Goal: Task Accomplishment & Management: Complete application form

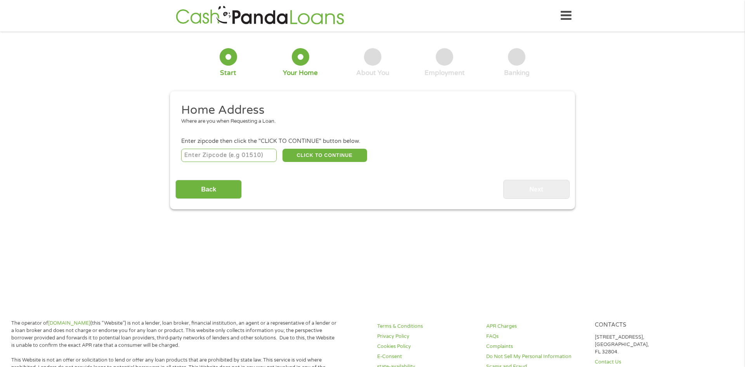
click at [240, 158] on input "number" at bounding box center [229, 155] width 96 height 13
type input "02766"
click at [293, 158] on button "CLICK TO CONTINUE" at bounding box center [324, 155] width 85 height 13
type input "02766"
type input "Norton"
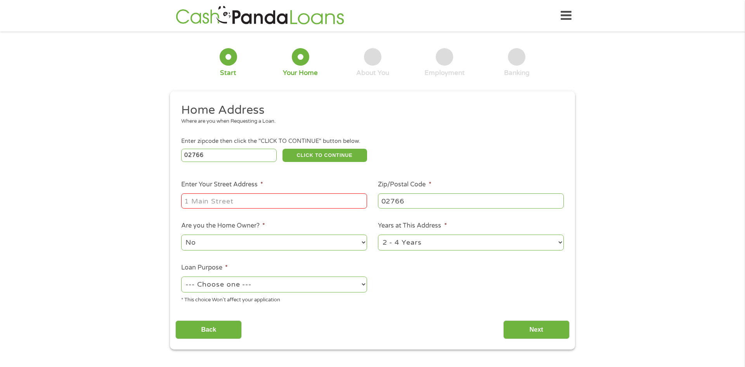
click at [278, 197] on input "Enter Your Street Address *" at bounding box center [274, 200] width 186 height 15
type input "[STREET_ADDRESS]"
click at [291, 286] on select "--- Choose one --- Pay Bills Debt Consolidation Home Improvement Major Purchase…" at bounding box center [274, 284] width 186 height 16
select select "paybills"
click at [181, 277] on select "--- Choose one --- Pay Bills Debt Consolidation Home Improvement Major Purchase…" at bounding box center [274, 284] width 186 height 16
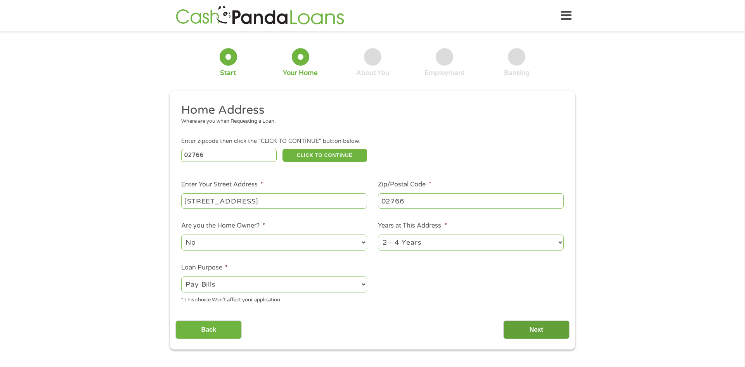
click at [537, 329] on input "Next" at bounding box center [536, 329] width 66 height 19
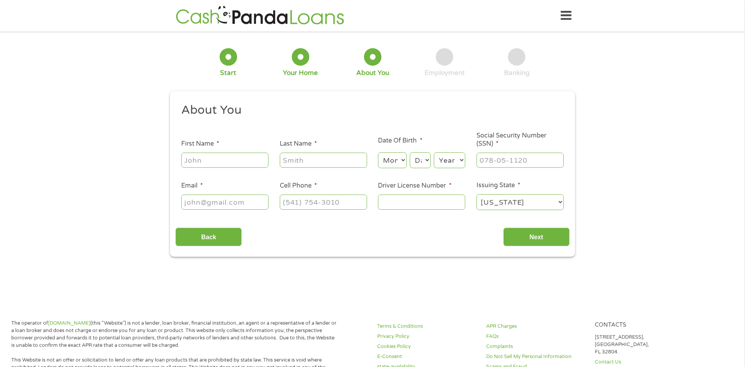
scroll to position [3, 3]
click at [212, 162] on input "First Name *" at bounding box center [224, 159] width 87 height 15
type input "Dametta"
type input "[PERSON_NAME]"
type input "[PHONE_NUMBER]"
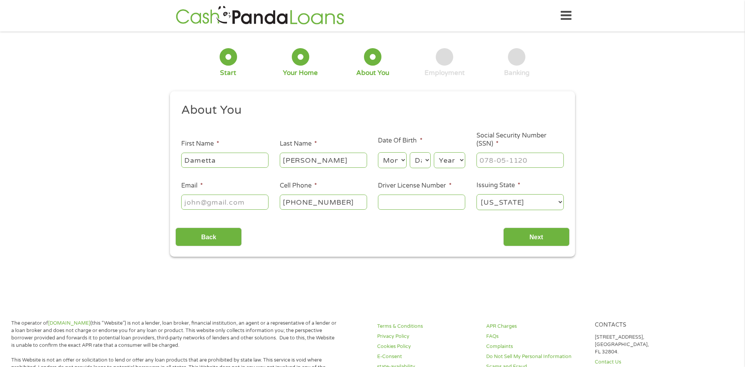
click at [388, 161] on select "Month 1 2 3 4 5 6 7 8 9 10 11 12" at bounding box center [392, 160] width 28 height 16
select select "7"
click at [378, 152] on select "Month 1 2 3 4 5 6 7 8 9 10 11 12" at bounding box center [392, 160] width 28 height 16
click at [423, 158] on select "Day 1 2 3 4 5 6 7 8 9 10 11 12 13 14 15 16 17 18 19 20 21 22 23 24 25 26 27 28 …" at bounding box center [420, 160] width 21 height 16
select select "2"
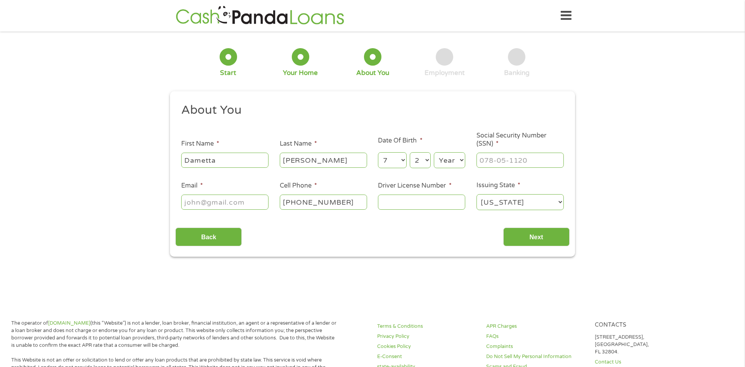
click at [410, 152] on select "Day 1 2 3 4 5 6 7 8 9 10 11 12 13 14 15 16 17 18 19 20 21 22 23 24 25 26 27 28 …" at bounding box center [420, 160] width 21 height 16
click at [449, 160] on select "Year [DATE] 2006 2005 2004 2003 2002 2001 2000 1999 1998 1997 1996 1995 1994 19…" at bounding box center [449, 160] width 31 height 16
select select "1990"
click at [434, 152] on select "Year [DATE] 2006 2005 2004 2003 2002 2001 2000 1999 1998 1997 1996 1995 1994 19…" at bounding box center [449, 160] width 31 height 16
click at [530, 155] on input "Social Security Number (SSN) *" at bounding box center [519, 159] width 87 height 15
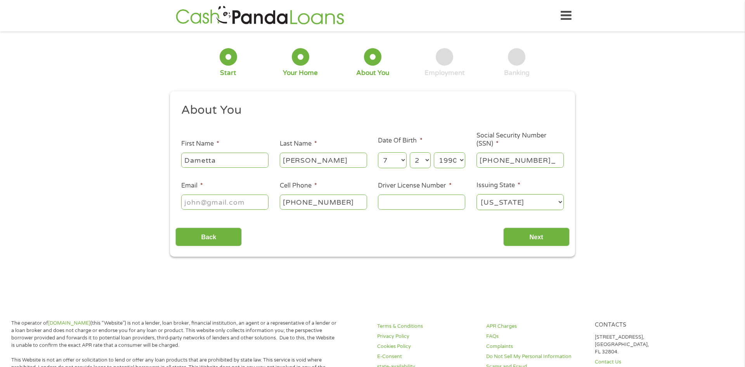
type input "033-72-4752"
click at [225, 204] on input "Email *" at bounding box center [224, 201] width 87 height 15
type input "[EMAIL_ADDRESS][DOMAIN_NAME]"
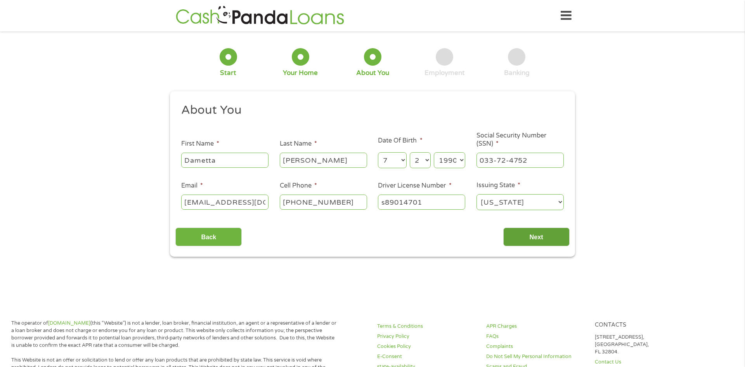
type input "s89014701"
click at [554, 236] on input "Next" at bounding box center [536, 236] width 66 height 19
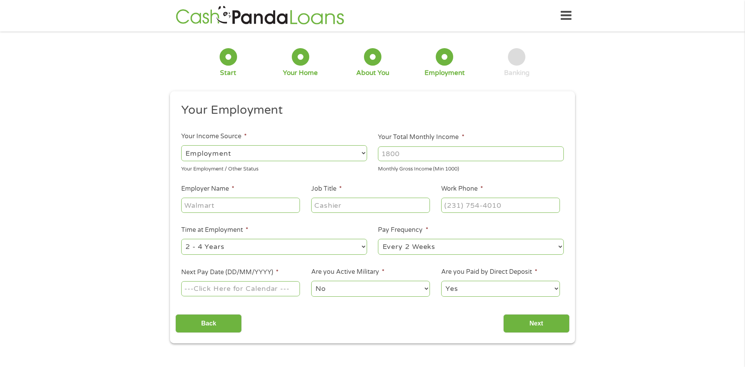
scroll to position [3, 3]
click at [334, 157] on select "--- Choose one --- Employment [DEMOGRAPHIC_DATA] Benefits" at bounding box center [274, 153] width 186 height 16
click at [181, 145] on select "--- Choose one --- Employment [DEMOGRAPHIC_DATA] Benefits" at bounding box center [274, 153] width 186 height 16
click at [384, 152] on input "Your Total Monthly Income *" at bounding box center [471, 153] width 186 height 15
type input "1500"
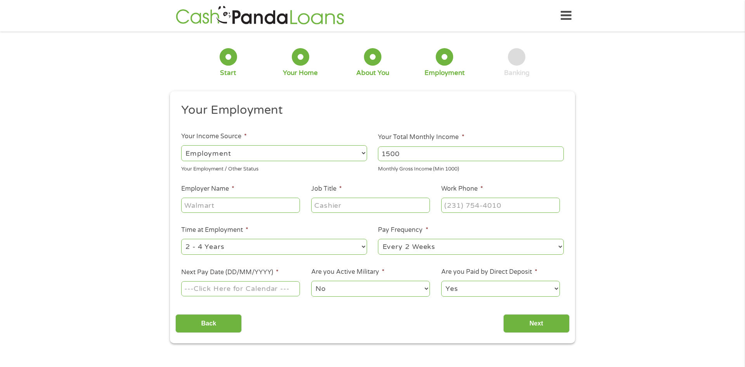
click at [272, 205] on input "Employer Name *" at bounding box center [240, 204] width 119 height 15
type input "[PERSON_NAME]"
type input "[PERSON_NAME] general hostial"
type input "nursing"
type input "Nursing assistant"
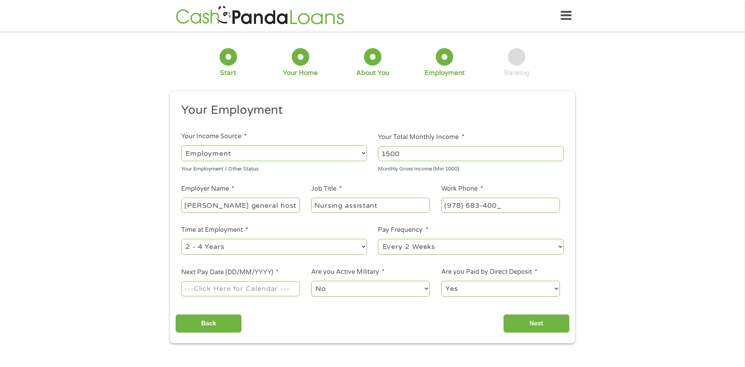
type input "[PHONE_NUMBER]"
click at [384, 248] on select "--- Choose one --- Every 2 Weeks Every Week Monthly Semi-Monthly" at bounding box center [471, 247] width 186 height 16
select select "weekly"
click at [378, 239] on select "--- Choose one --- Every 2 Weeks Every Week Monthly Semi-Monthly" at bounding box center [471, 247] width 186 height 16
click at [254, 287] on input "Next Pay Date (DD/MM/YYYY) *" at bounding box center [240, 288] width 119 height 15
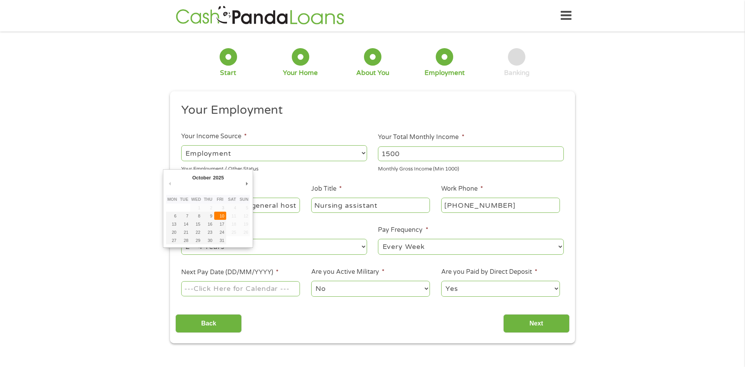
type input "[DATE]"
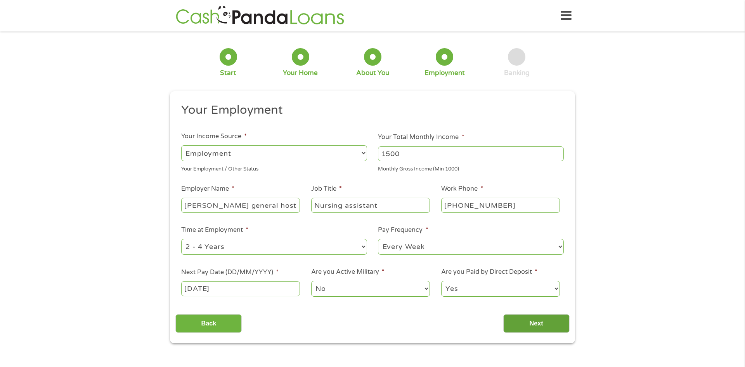
click at [512, 327] on input "Next" at bounding box center [536, 323] width 66 height 19
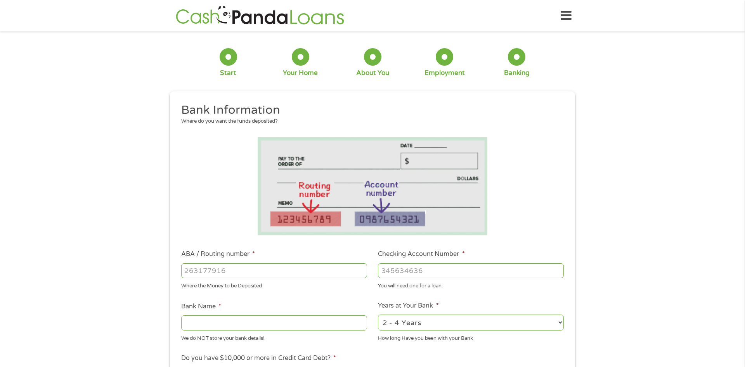
click at [295, 274] on input "ABA / Routing number *" at bounding box center [274, 270] width 186 height 15
type input "231372691"
type input "SANTANDER"
type input "231372691"
type input "8151040106"
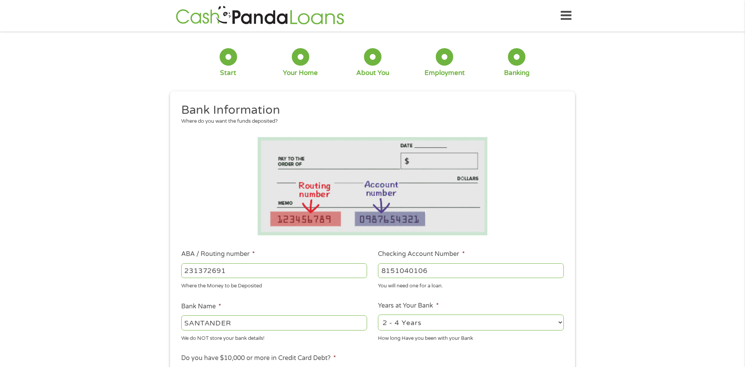
click at [502, 324] on select "2 - 4 Years 6 - 12 Months 1 - 2 Years Over 4 Years" at bounding box center [471, 322] width 186 height 16
select select "60months"
click at [378, 314] on select "2 - 4 Years 6 - 12 Months 1 - 2 Years Over 4 Years" at bounding box center [471, 322] width 186 height 16
click at [703, 311] on div "1 Start 2 Your Home 3 About You 4 Employment 5 Banking 6 This field is hidden w…" at bounding box center [372, 283] width 745 height 492
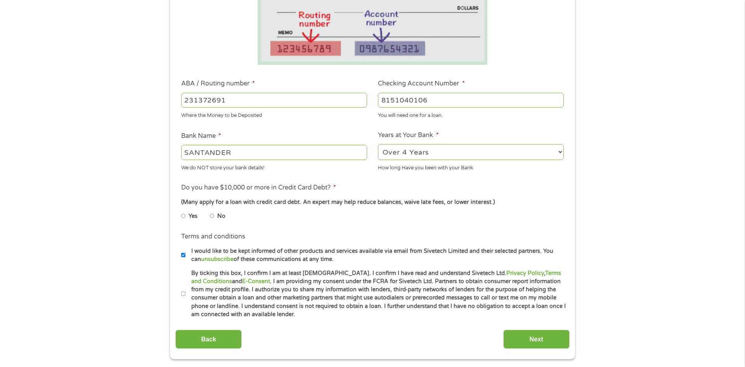
scroll to position [186, 0]
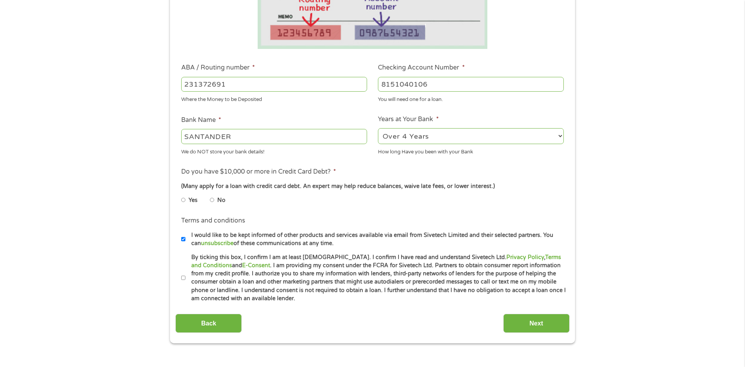
click at [212, 199] on input "No" at bounding box center [212, 200] width 5 height 12
radio input "true"
click at [184, 241] on input "I would like to be kept informed of other products and services available via e…" at bounding box center [183, 239] width 5 height 12
checkbox input "false"
click at [184, 278] on input "By ticking this box, I confirm I am at least [DEMOGRAPHIC_DATA]. I confirm I ha…" at bounding box center [183, 278] width 5 height 12
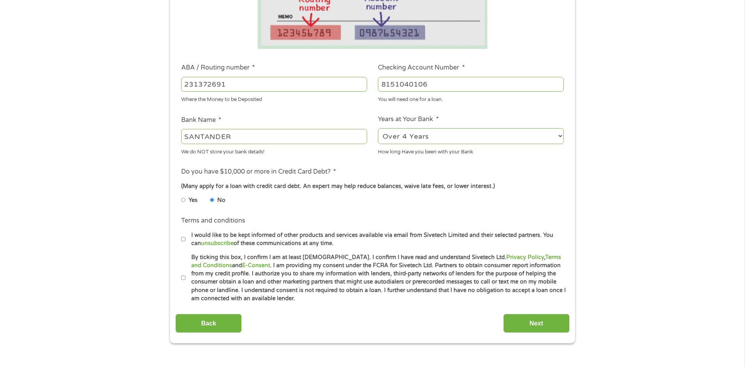
checkbox input "true"
click at [520, 327] on input "Next" at bounding box center [536, 322] width 66 height 19
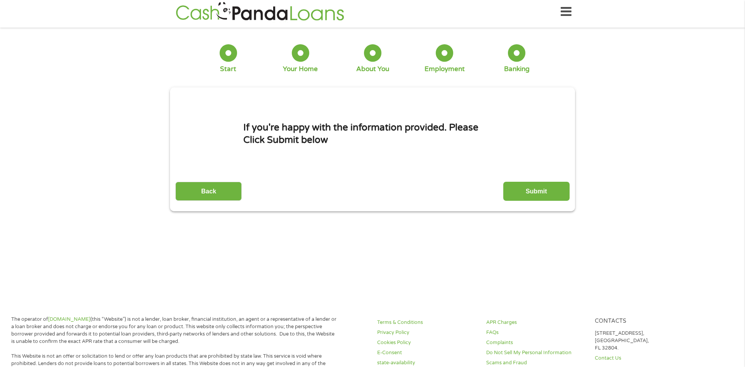
scroll to position [0, 0]
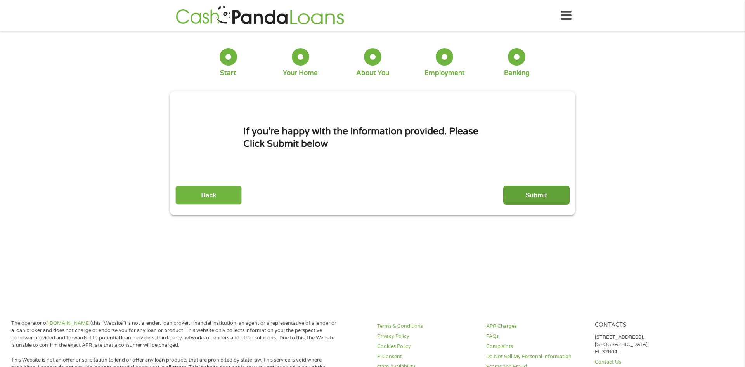
click at [551, 191] on input "Submit" at bounding box center [536, 194] width 66 height 19
